Goal: Task Accomplishment & Management: Manage account settings

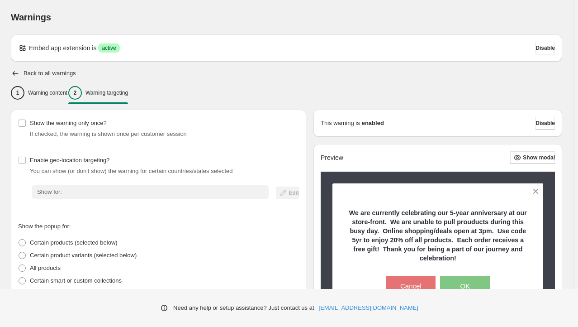
scroll to position [62, 0]
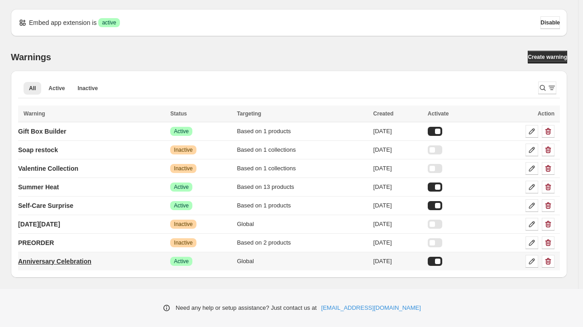
click at [74, 262] on p "Anniversary Celebration" at bounding box center [54, 261] width 73 height 9
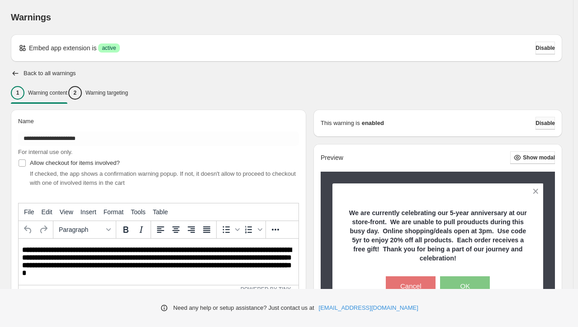
click at [546, 120] on span "Disable" at bounding box center [545, 122] width 19 height 7
click at [548, 51] on span "Disable" at bounding box center [545, 47] width 19 height 7
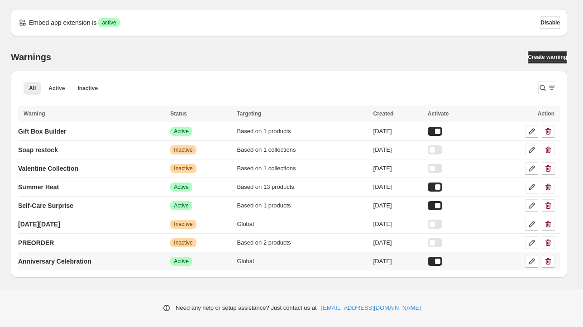
click at [439, 256] on td at bounding box center [453, 261] width 56 height 19
click at [442, 257] on div at bounding box center [435, 261] width 14 height 9
click at [55, 192] on link "Summer Heat" at bounding box center [38, 187] width 41 height 14
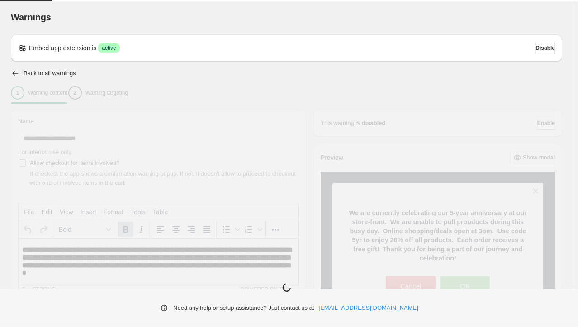
type input "**********"
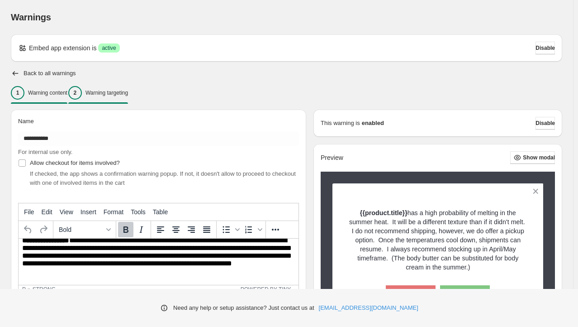
click at [128, 100] on button "2 Warning targeting" at bounding box center [98, 92] width 60 height 19
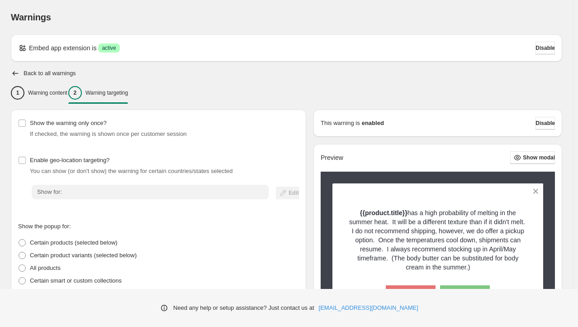
click at [577, 308] on div "Need any help or setup assistance? Just contact us at help@elastic-soft.com" at bounding box center [289, 308] width 578 height 38
